Goal: Navigation & Orientation: Find specific page/section

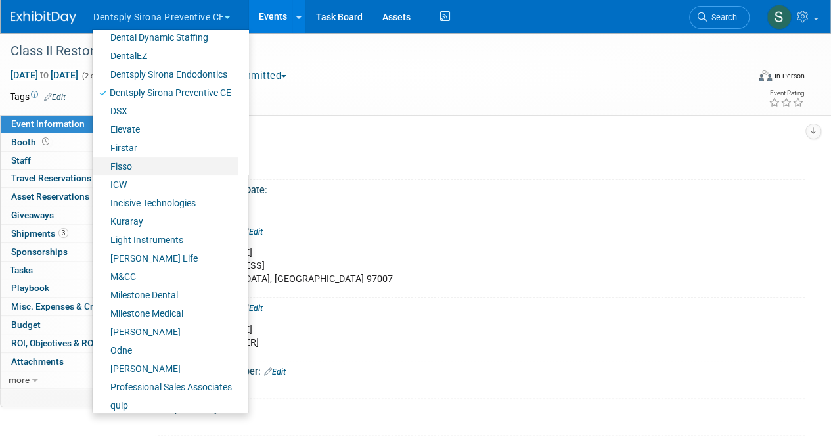
scroll to position [232, 0]
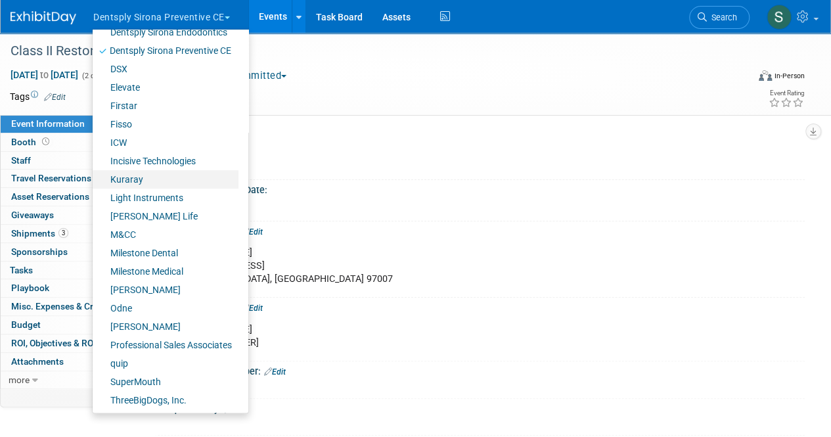
click at [158, 177] on link "Kuraray" at bounding box center [166, 179] width 146 height 18
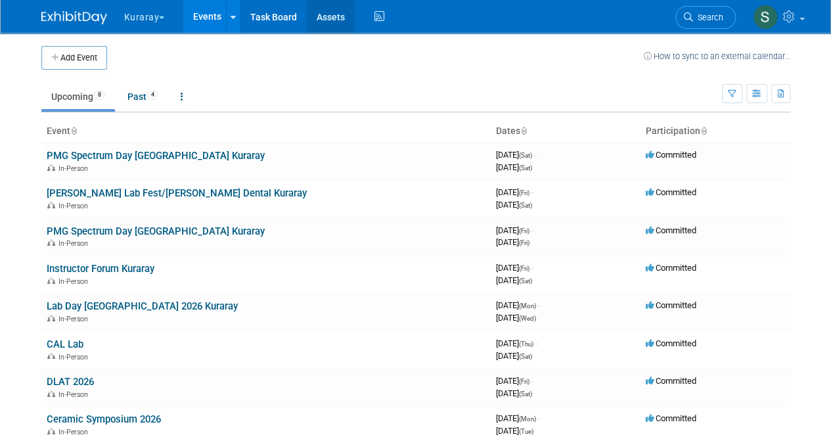
click at [339, 18] on link "Assets" at bounding box center [331, 16] width 48 height 33
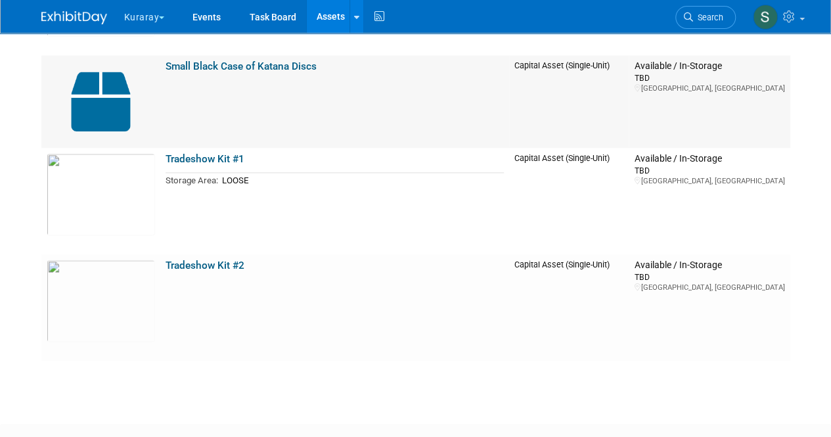
scroll to position [892, 0]
